Goal: Information Seeking & Learning: Learn about a topic

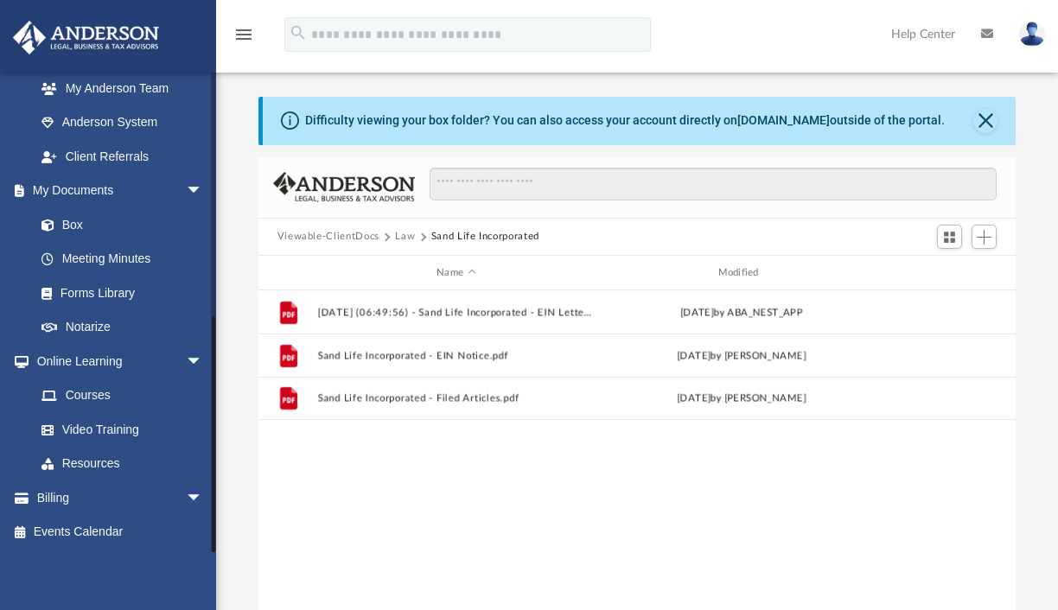
scroll to position [86, 0]
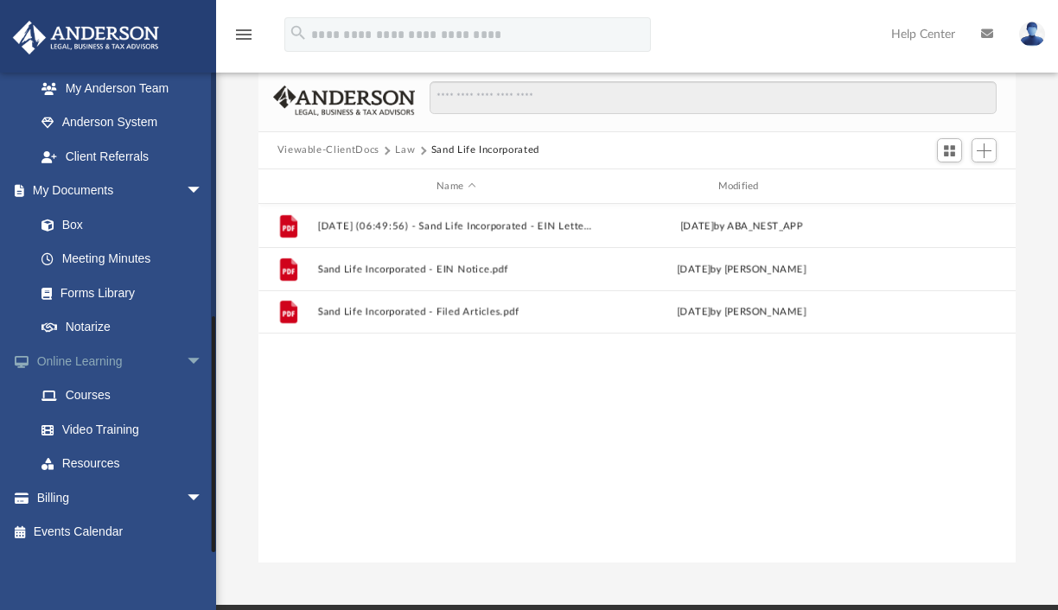
click at [86, 360] on link "Online Learning arrow_drop_down" at bounding box center [120, 361] width 217 height 35
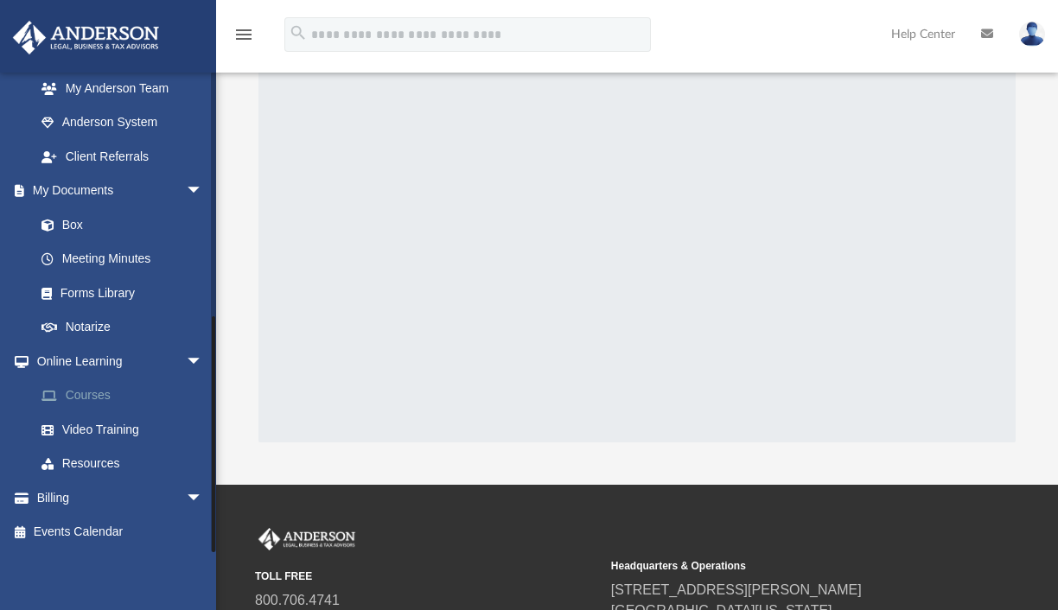
click at [87, 392] on link "Courses" at bounding box center [126, 396] width 205 height 35
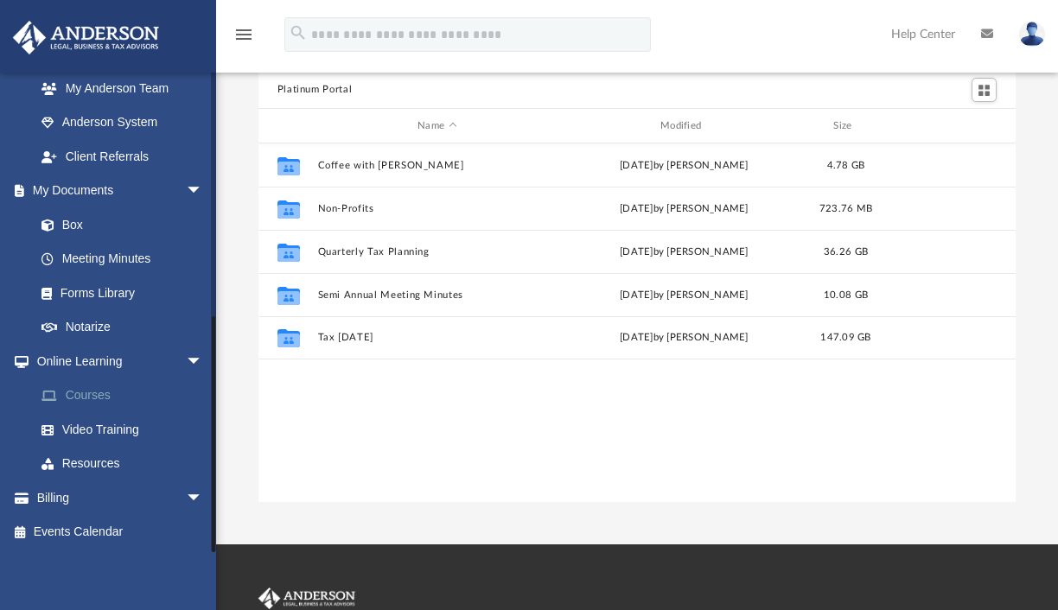
scroll to position [380, 744]
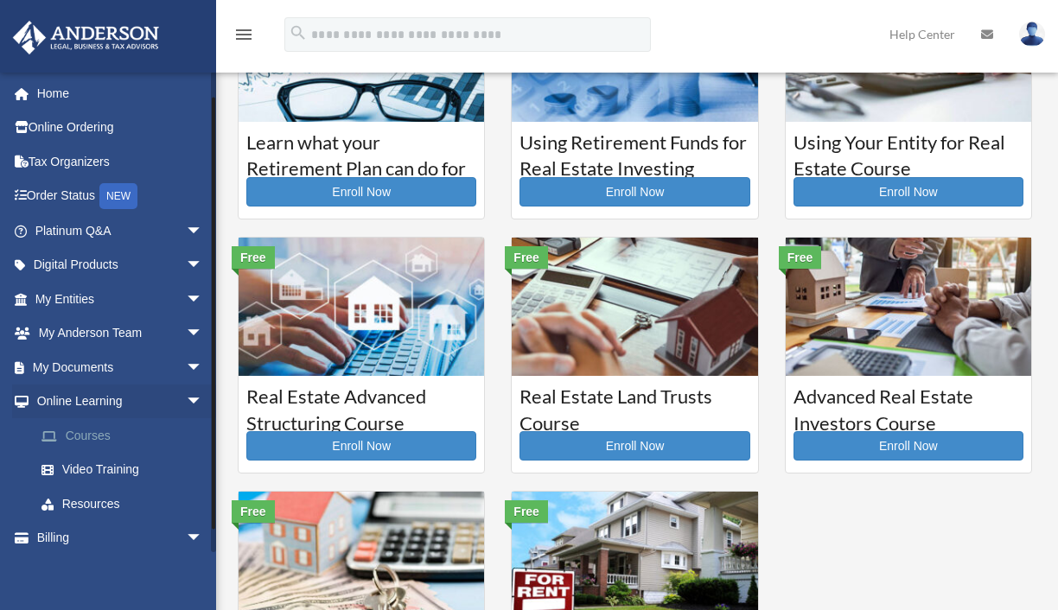
scroll to position [41, 0]
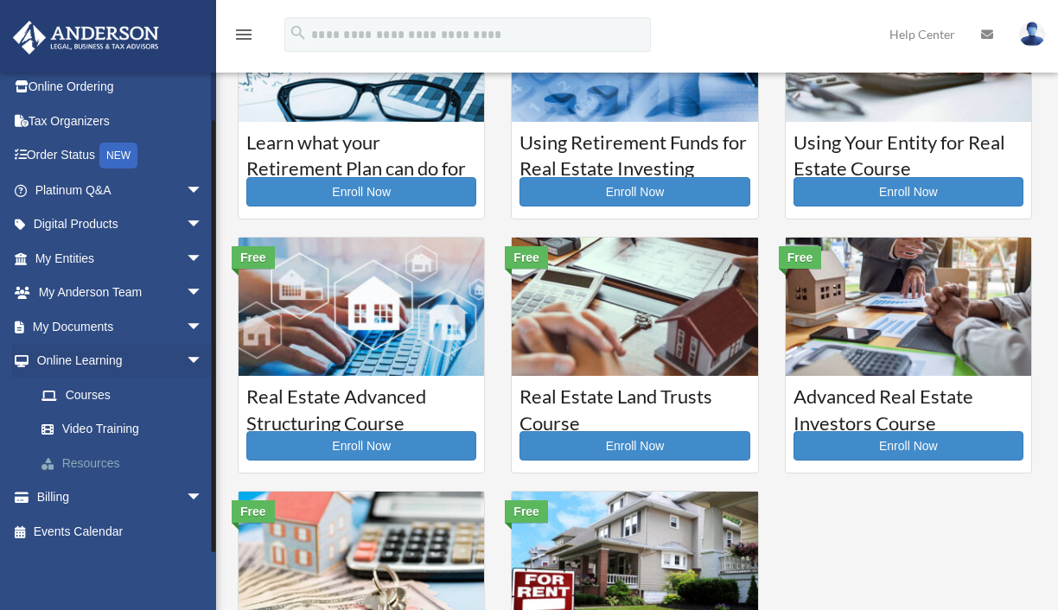
click at [99, 457] on link "Resources" at bounding box center [126, 463] width 205 height 35
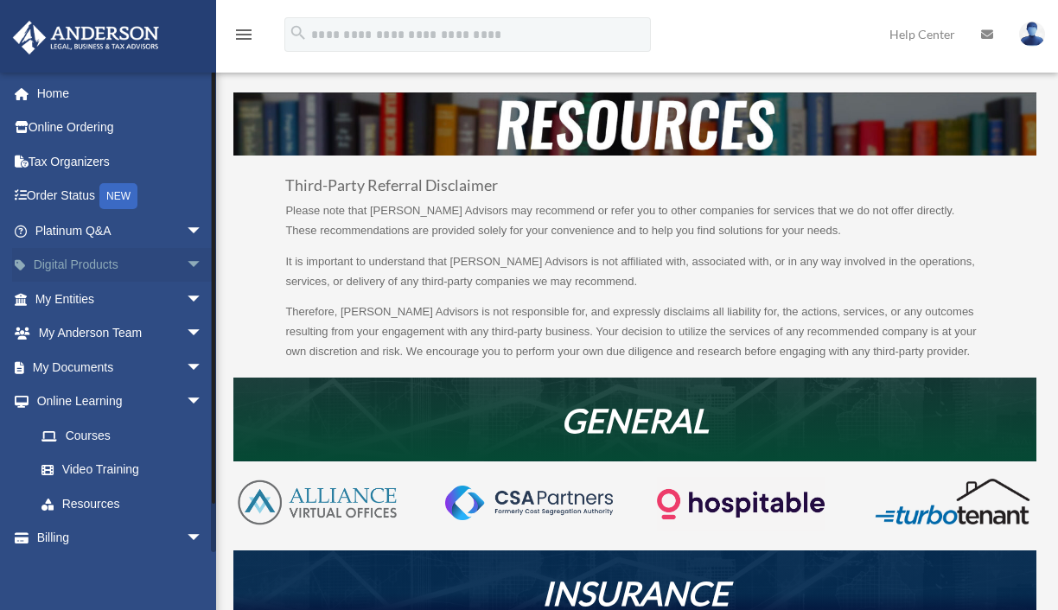
click at [96, 263] on link "Digital Products arrow_drop_down" at bounding box center [120, 265] width 217 height 35
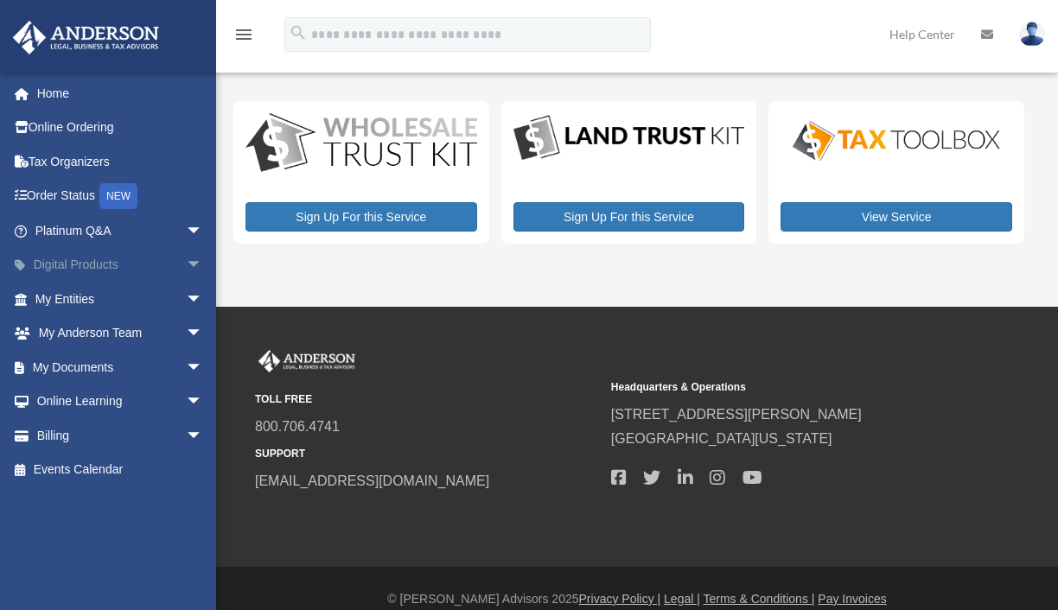
click at [186, 263] on span "arrow_drop_down" at bounding box center [203, 265] width 35 height 35
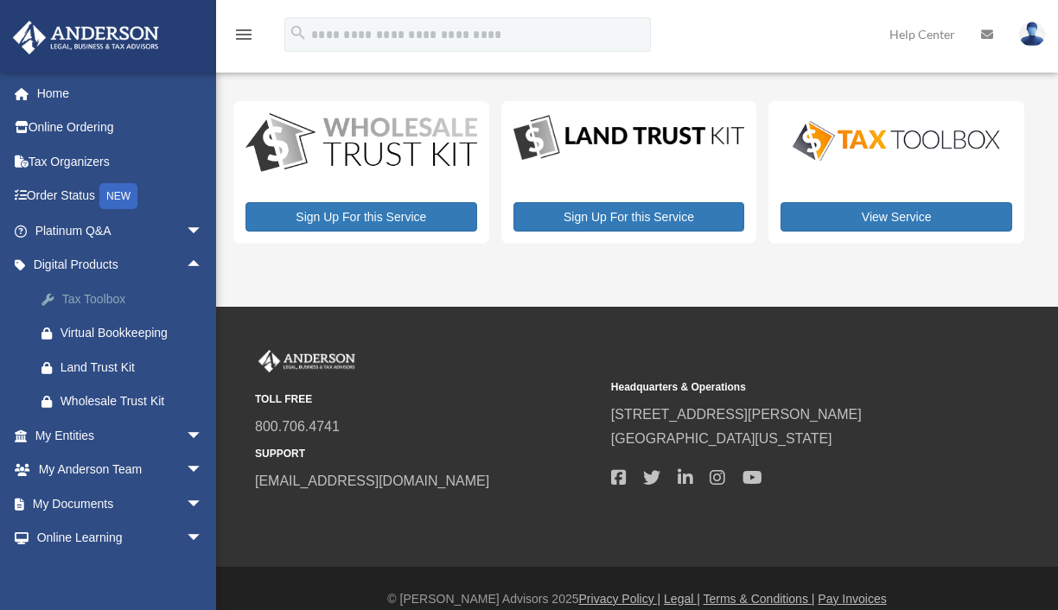
click at [100, 297] on div "Tax Toolbox" at bounding box center [134, 300] width 147 height 22
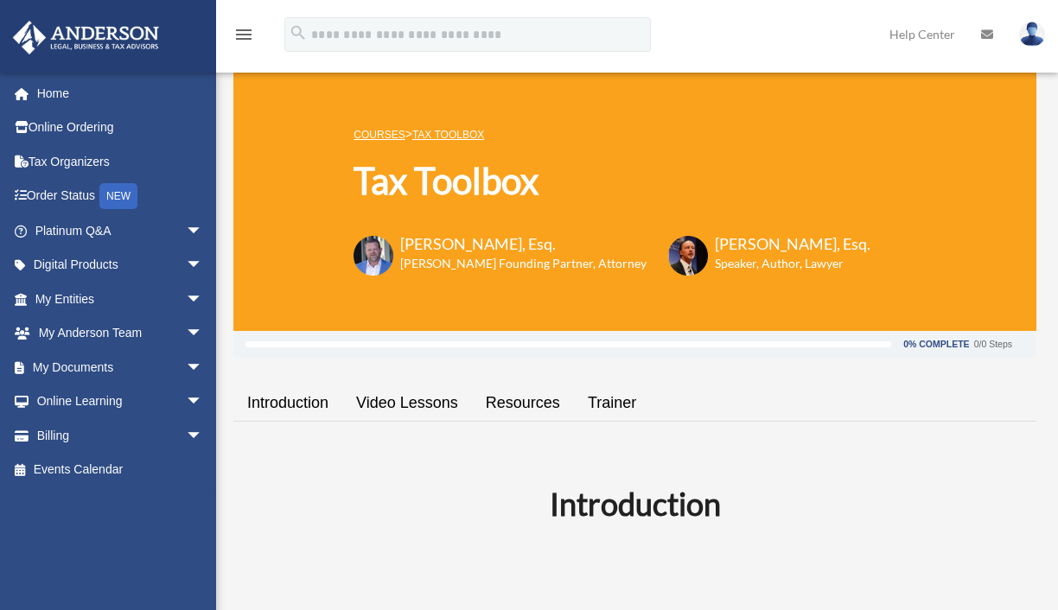
click at [418, 404] on link "Video Lessons" at bounding box center [407, 403] width 130 height 49
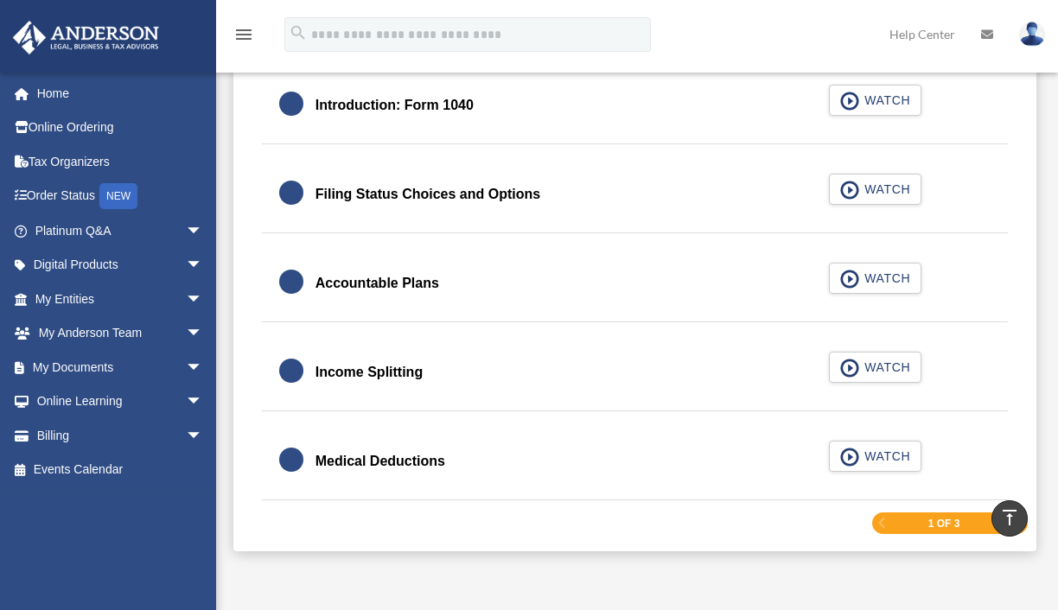
scroll to position [2497, 0]
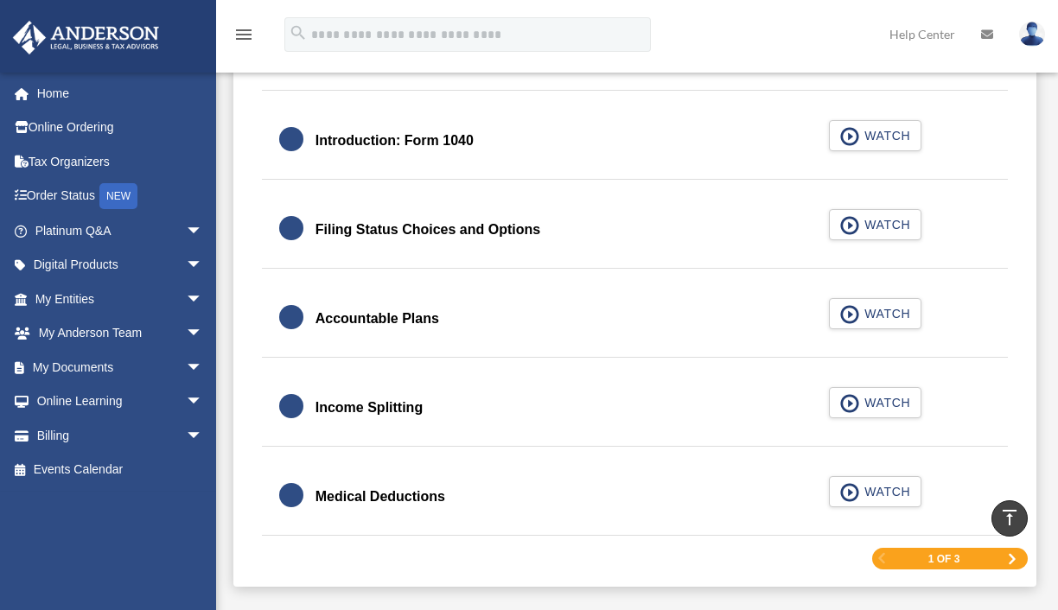
click at [377, 313] on div "Accountable Plans" at bounding box center [378, 319] width 124 height 24
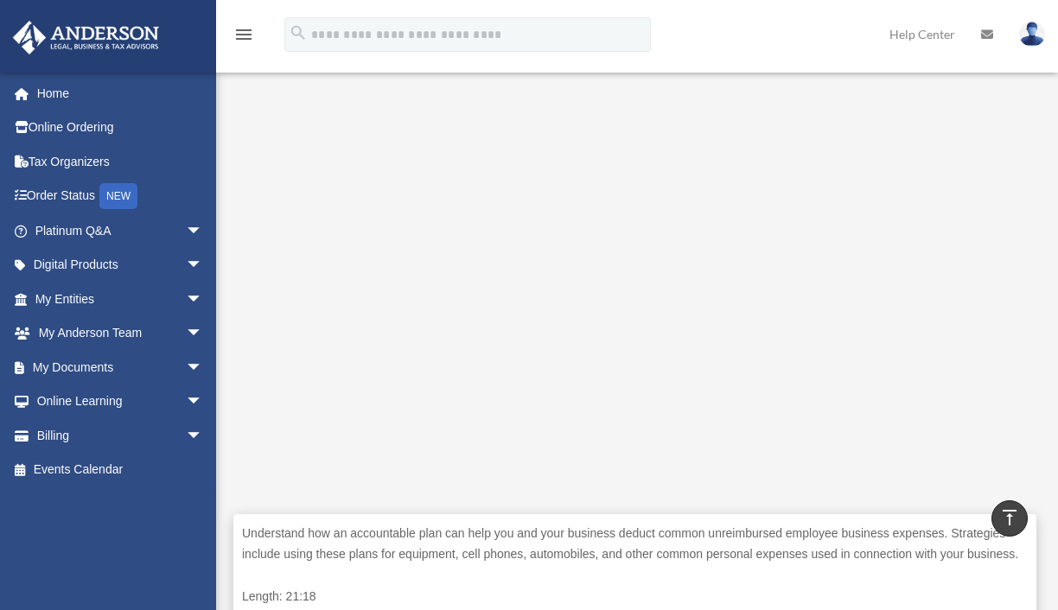
scroll to position [122, 0]
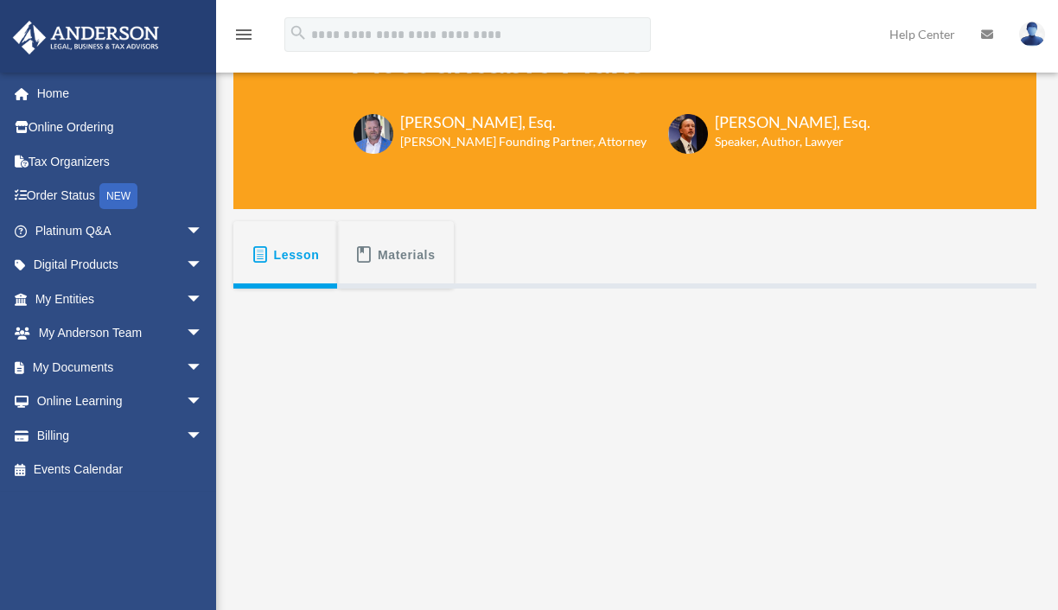
click at [394, 260] on span "Materials" at bounding box center [407, 254] width 58 height 31
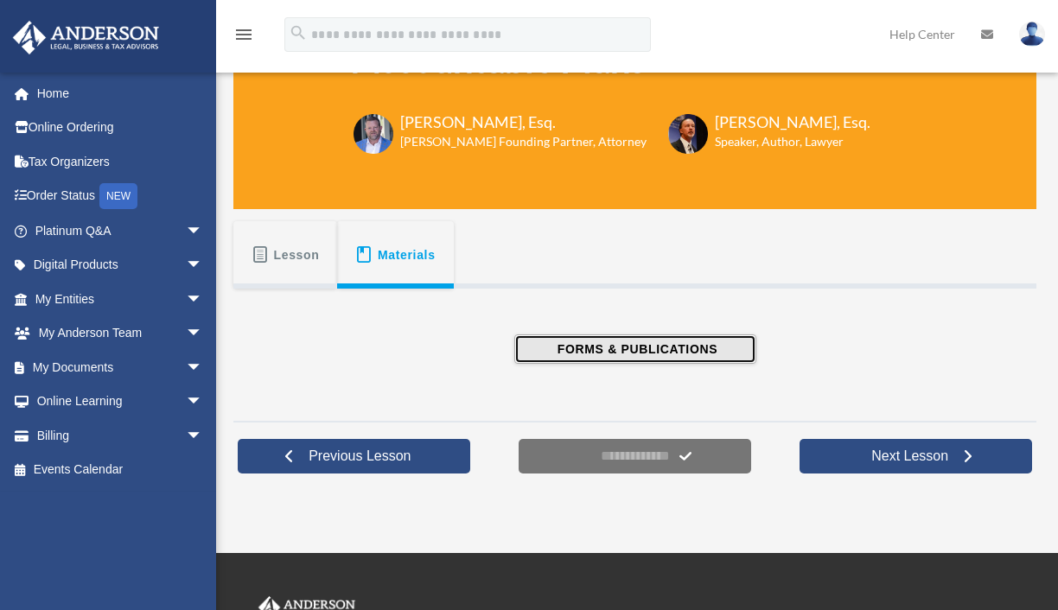
click at [661, 348] on span "FORMS & PUBLICATIONS" at bounding box center [634, 349] width 165 height 17
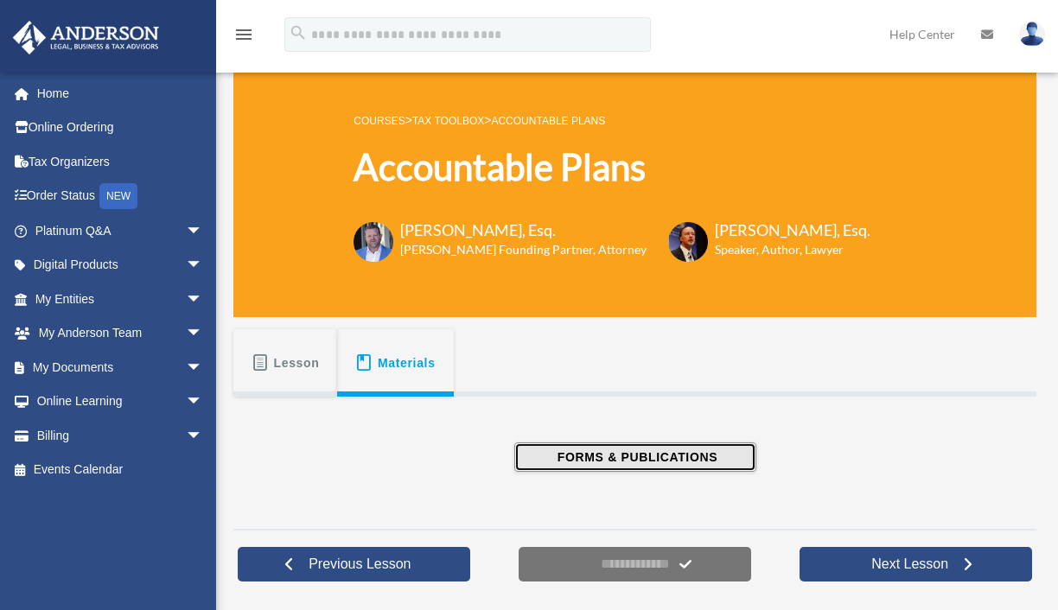
scroll to position [0, 0]
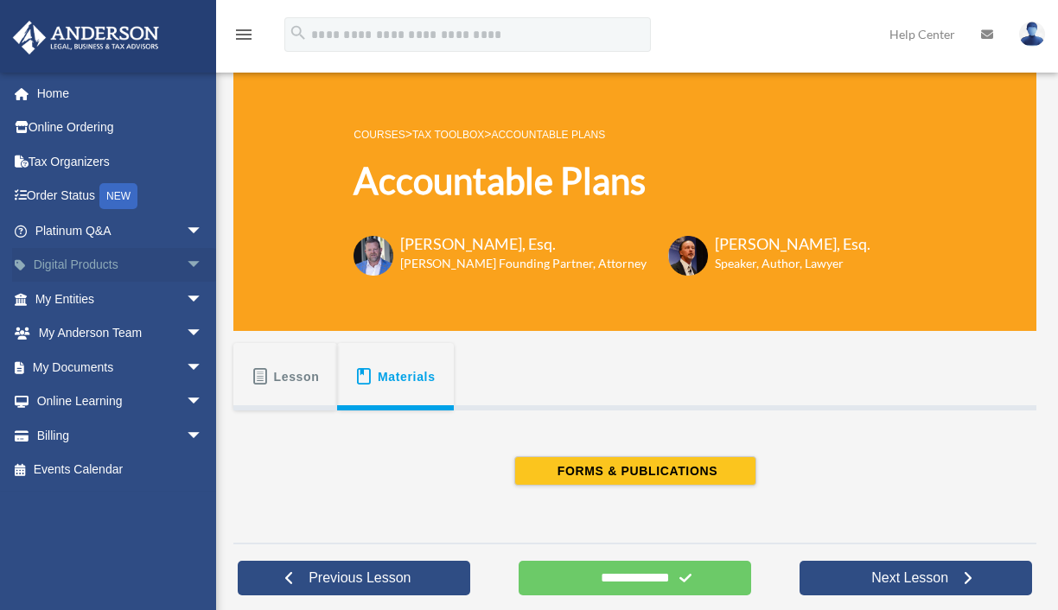
click at [87, 266] on link "Digital Products arrow_drop_down" at bounding box center [120, 265] width 217 height 35
click at [186, 265] on span "arrow_drop_down" at bounding box center [203, 265] width 35 height 35
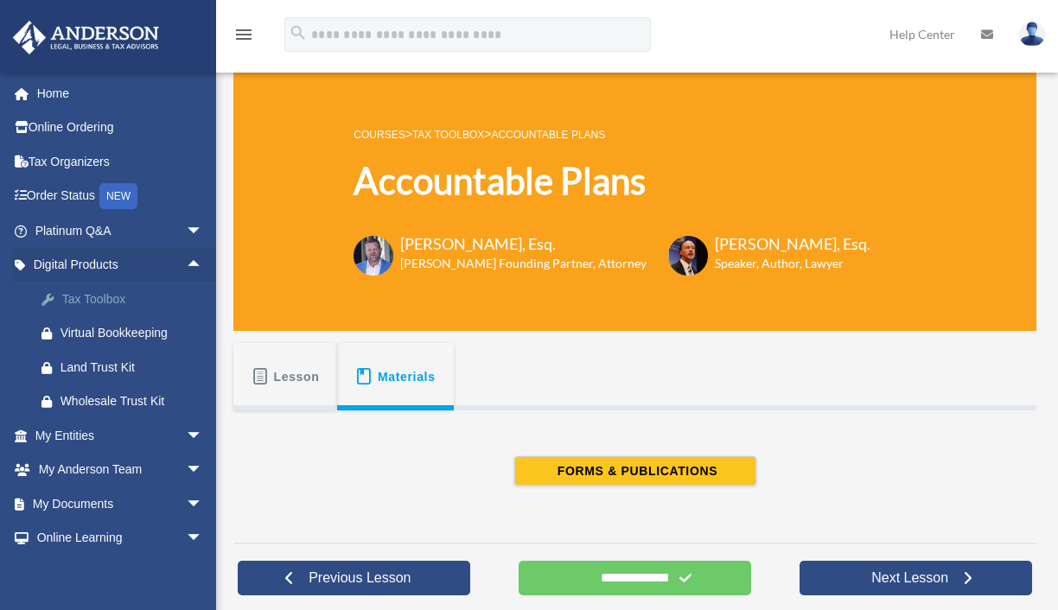
click at [118, 299] on div "Tax Toolbox" at bounding box center [134, 300] width 147 height 22
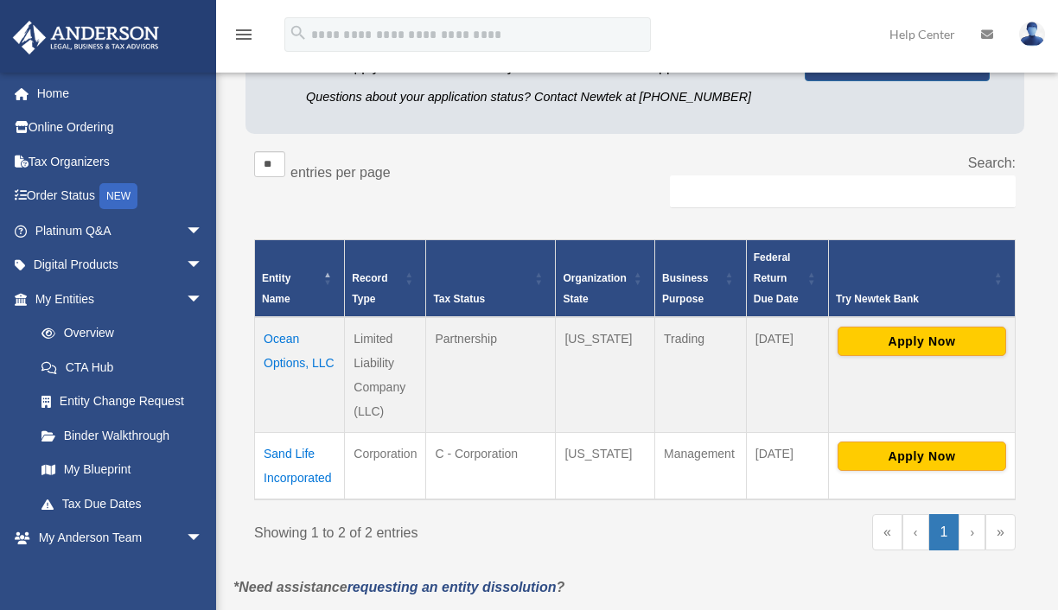
scroll to position [259, 0]
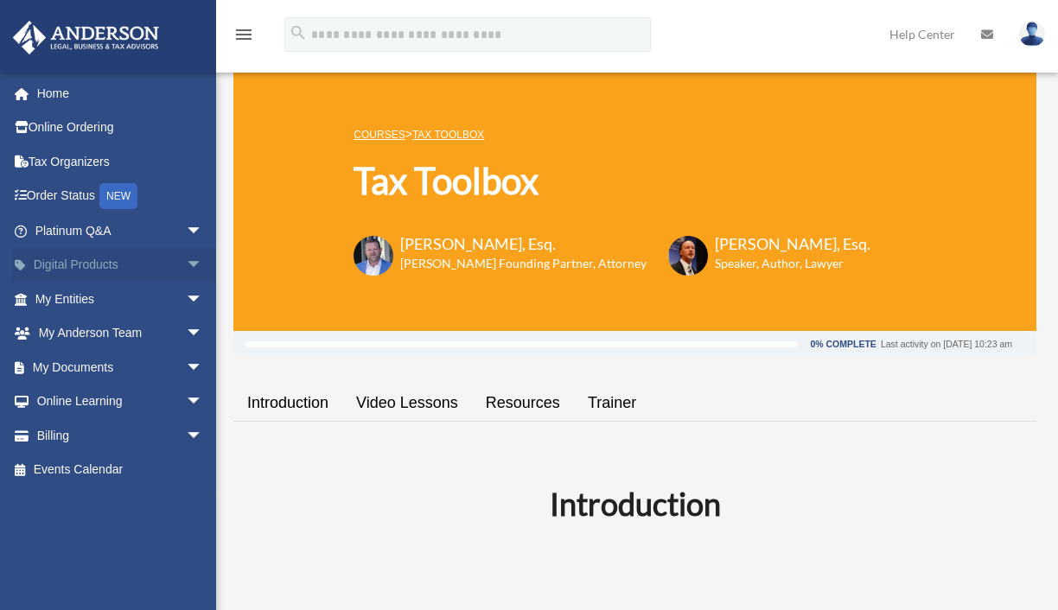
click at [186, 269] on span "arrow_drop_down" at bounding box center [203, 265] width 35 height 35
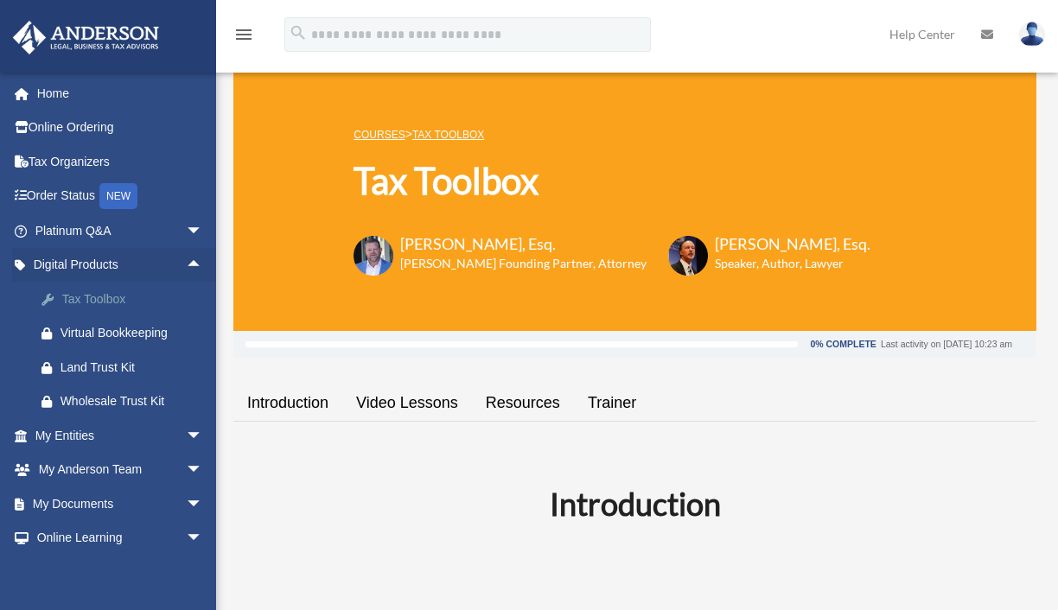
click at [81, 302] on div "Tax Toolbox" at bounding box center [134, 300] width 147 height 22
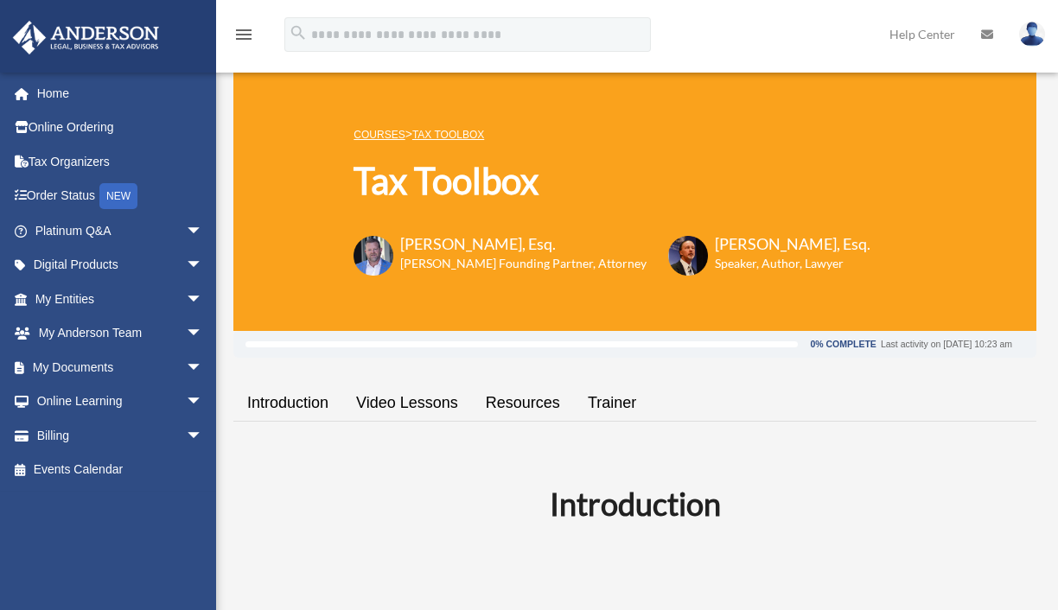
click at [402, 400] on link "Video Lessons" at bounding box center [407, 403] width 130 height 49
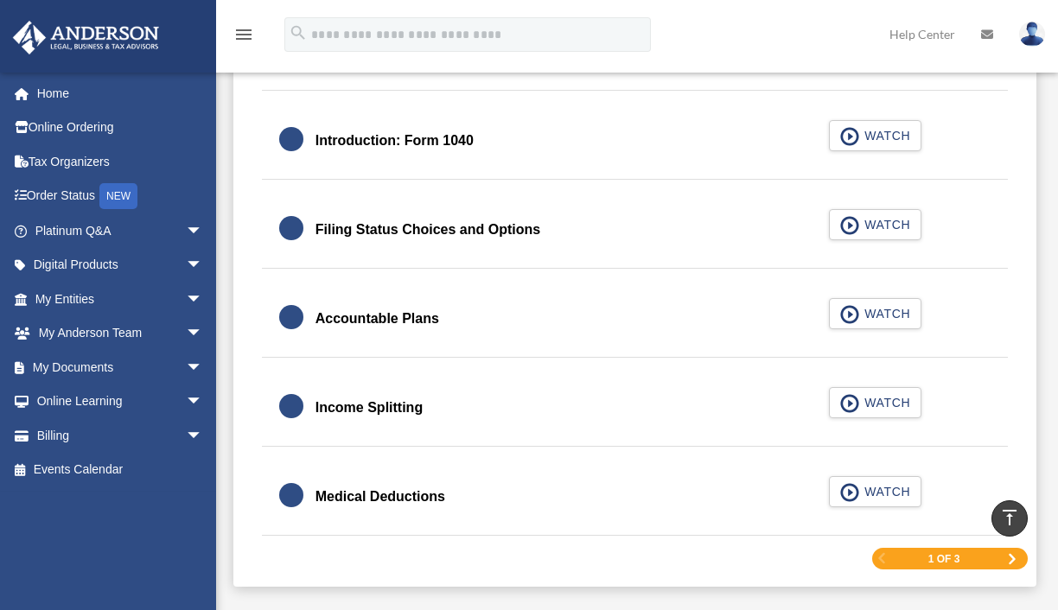
scroll to position [2583, 0]
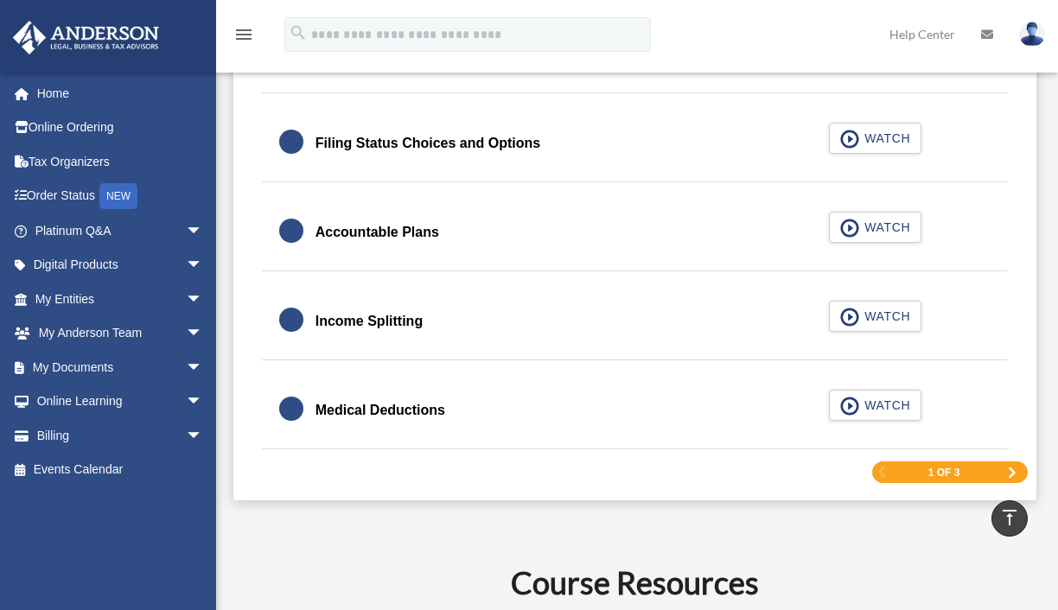
click at [392, 317] on div "Income Splitting" at bounding box center [369, 321] width 107 height 24
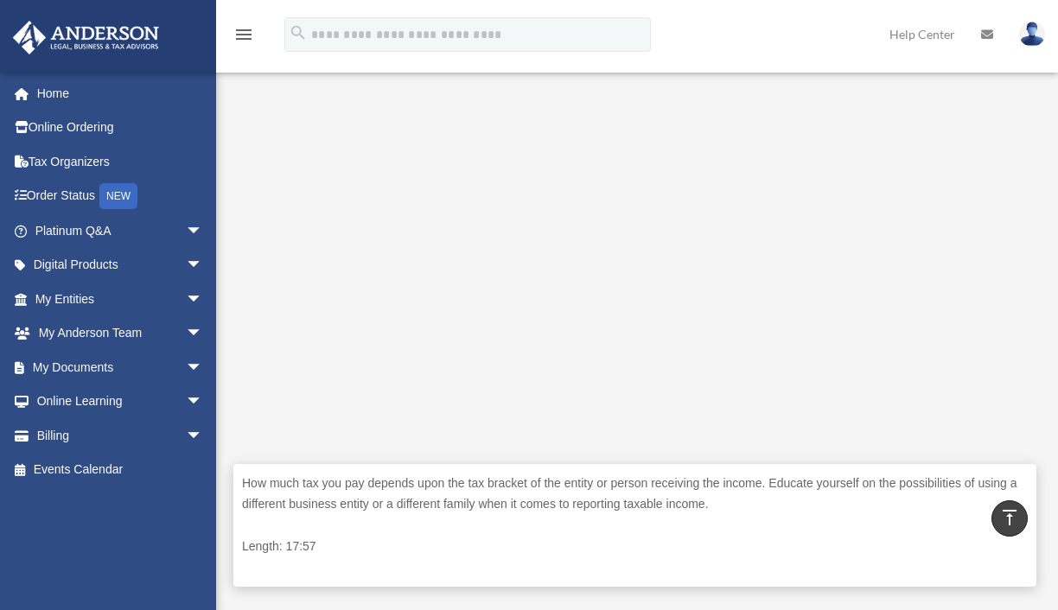
scroll to position [432, 0]
